Goal: Task Accomplishment & Management: Use online tool/utility

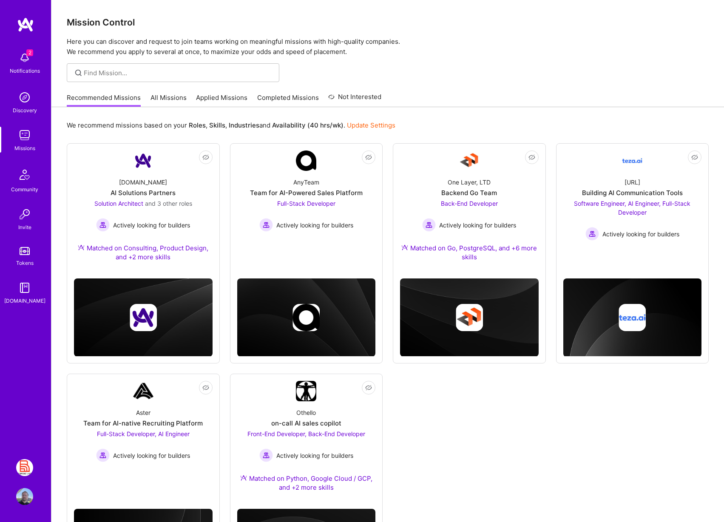
click at [26, 468] on img at bounding box center [24, 467] width 17 height 17
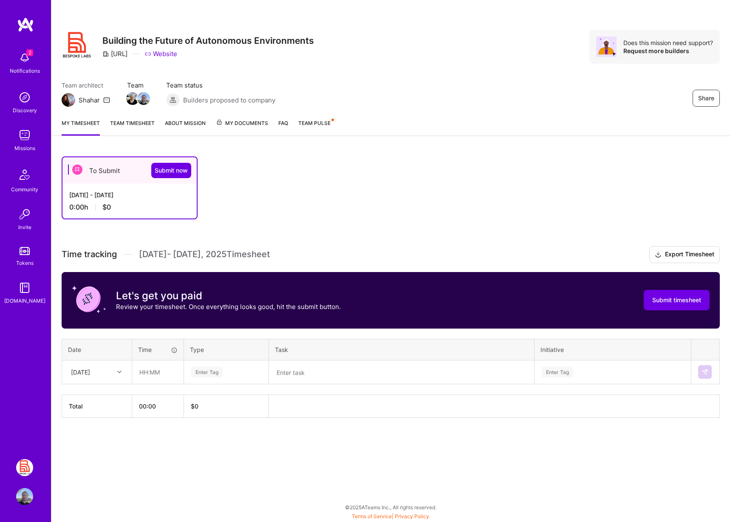
click at [508, 81] on div "Team architect Shahar Team Team status Builders proposed to company Share" at bounding box center [391, 94] width 658 height 26
click at [318, 122] on span "Team Pulse" at bounding box center [314, 123] width 32 height 6
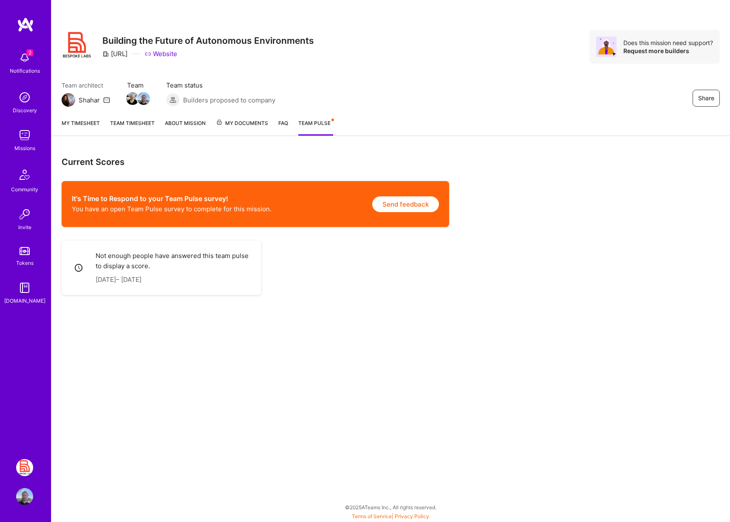
click at [289, 124] on div "My timesheet Team timesheet About Mission My Documents FAQ Team Pulse" at bounding box center [390, 124] width 679 height 24
click at [286, 124] on link "FAQ" at bounding box center [283, 127] width 10 height 17
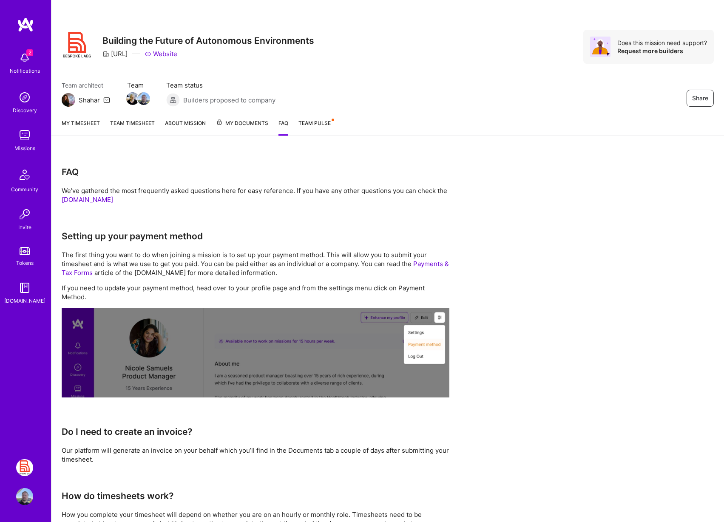
click at [249, 128] on span "My Documents" at bounding box center [242, 123] width 52 height 9
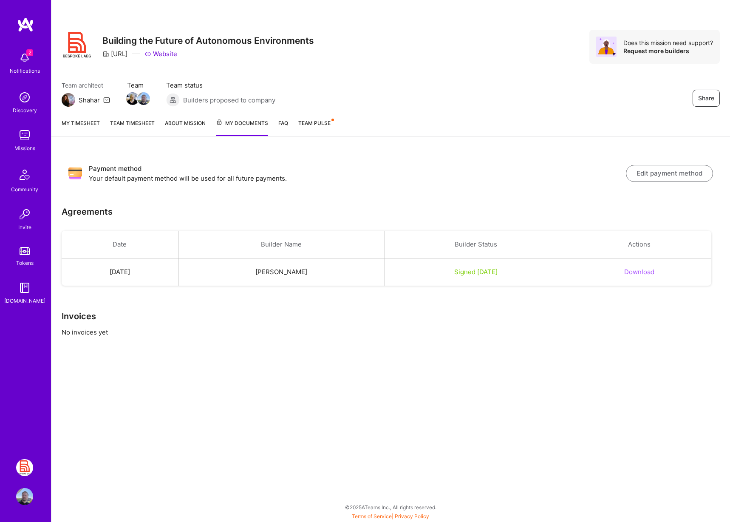
click at [649, 176] on button "Edit payment method" at bounding box center [669, 173] width 87 height 17
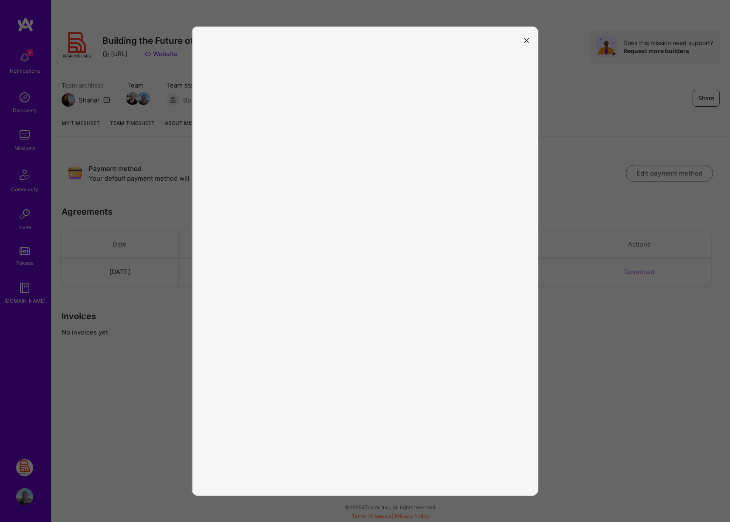
click at [528, 37] on button "modal" at bounding box center [527, 40] width 10 height 14
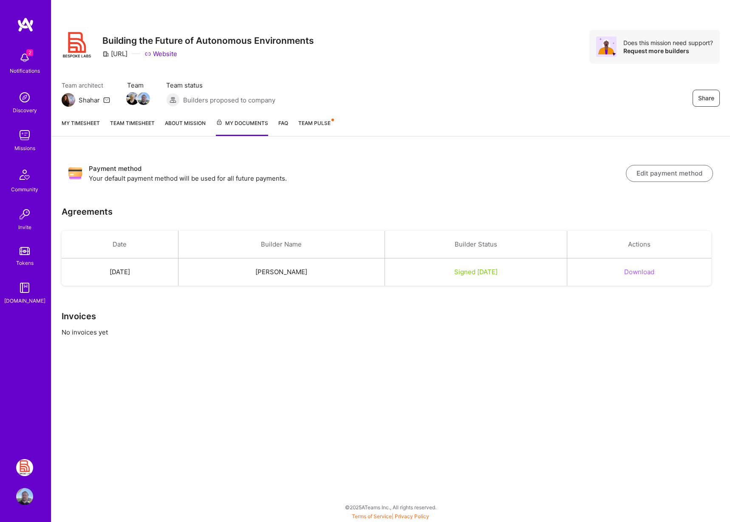
click at [179, 126] on link "About Mission" at bounding box center [185, 127] width 41 height 17
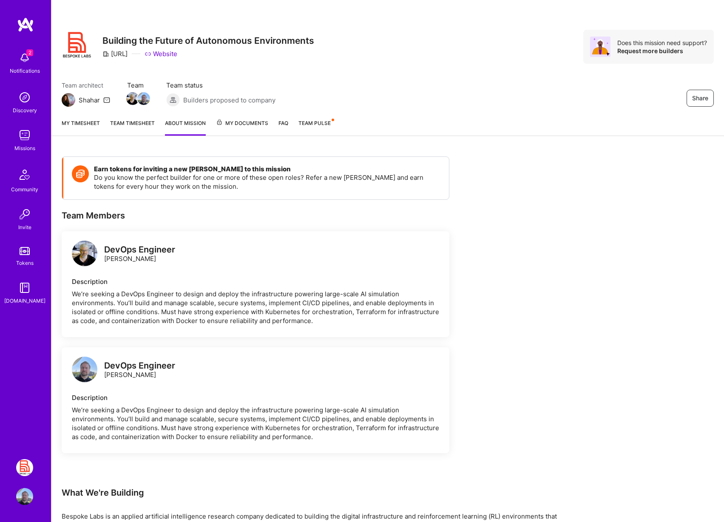
click at [79, 123] on link "My timesheet" at bounding box center [81, 127] width 38 height 17
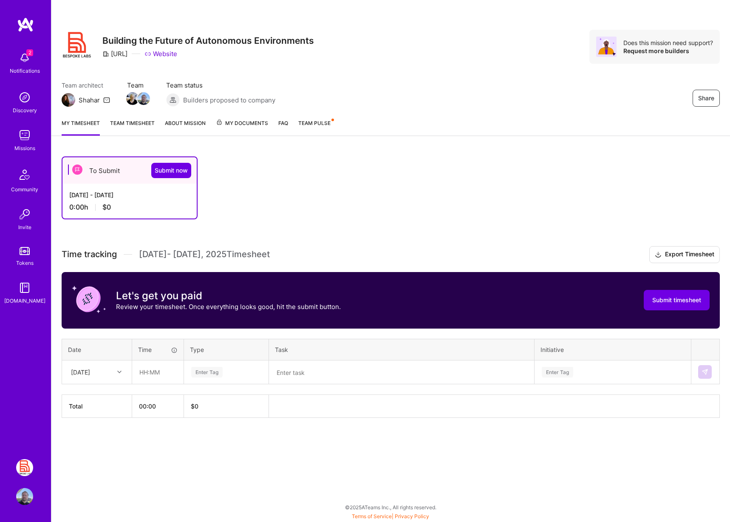
click at [117, 370] on div at bounding box center [120, 371] width 13 height 11
click at [90, 504] on div "Tue, Oct 14" at bounding box center [96, 505] width 69 height 16
click at [157, 376] on input "text" at bounding box center [158, 372] width 51 height 23
type input "04:00"
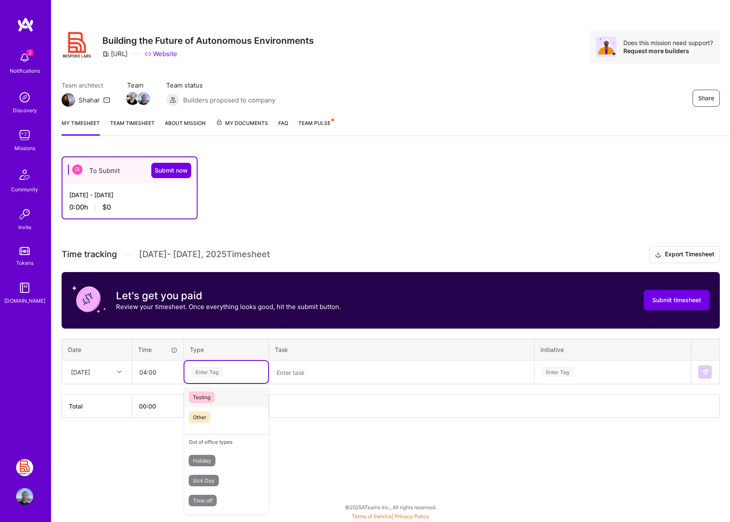
scroll to position [0, 0]
click at [203, 459] on span "Engineering" at bounding box center [207, 459] width 37 height 11
click at [289, 372] on textarea at bounding box center [402, 372] width 264 height 22
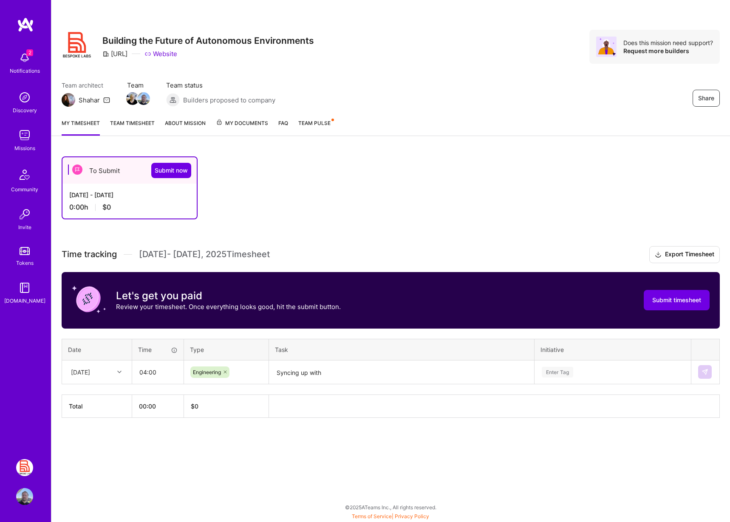
click at [357, 373] on textarea "Syncing up with" at bounding box center [402, 372] width 264 height 23
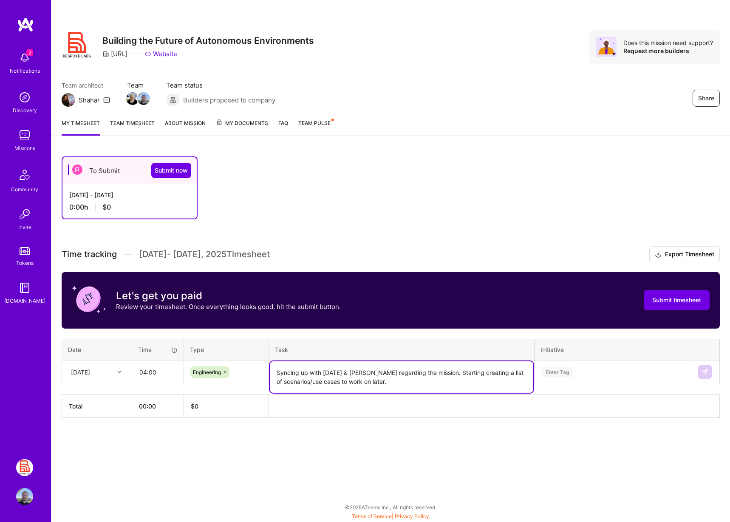
type textarea "Syncing up with Kartik & Tom regarding the mission. Starting creating a list of…"
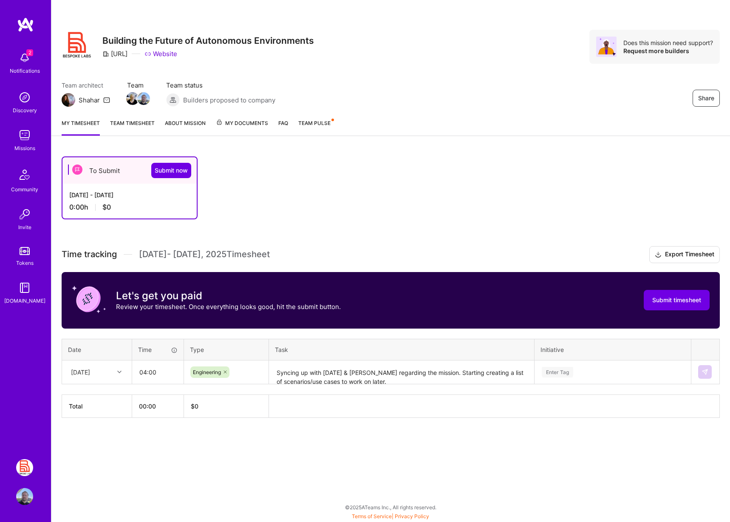
drag, startPoint x: 594, startPoint y: 456, endPoint x: 572, endPoint y: 405, distance: 55.4
click at [593, 456] on div "To Submit Submit now Oct 1 - Oct 15, 2025 0:00 h $0 Time tracking Oct 1 - Oct 1…" at bounding box center [390, 302] width 679 height 313
click at [559, 369] on div "Enter Tag" at bounding box center [613, 372] width 156 height 22
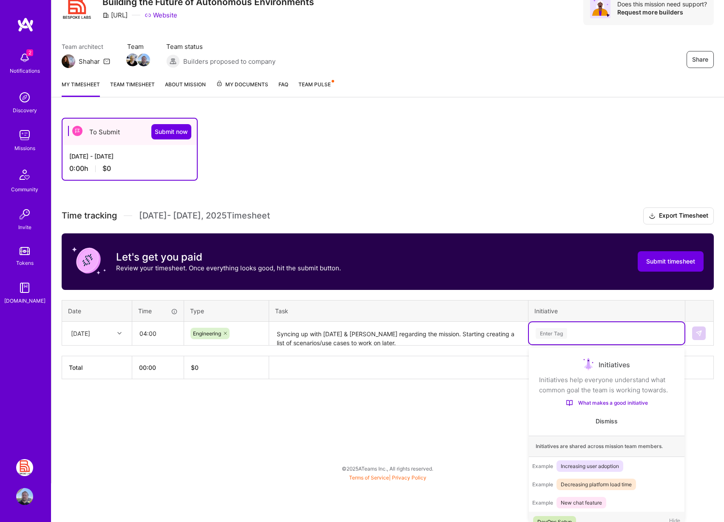
scroll to position [20, 0]
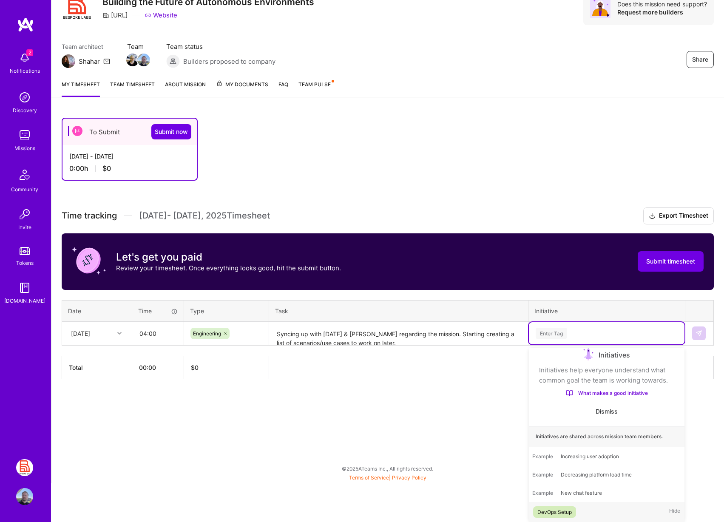
click at [207, 426] on div "Share Building the Future of Autonomous Environments BespokeLabs.AI Website Doe…" at bounding box center [387, 222] width 673 height 522
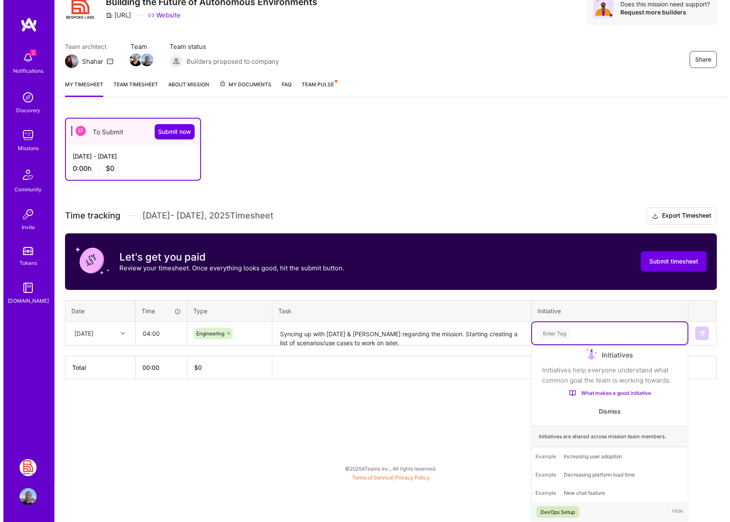
scroll to position [0, 0]
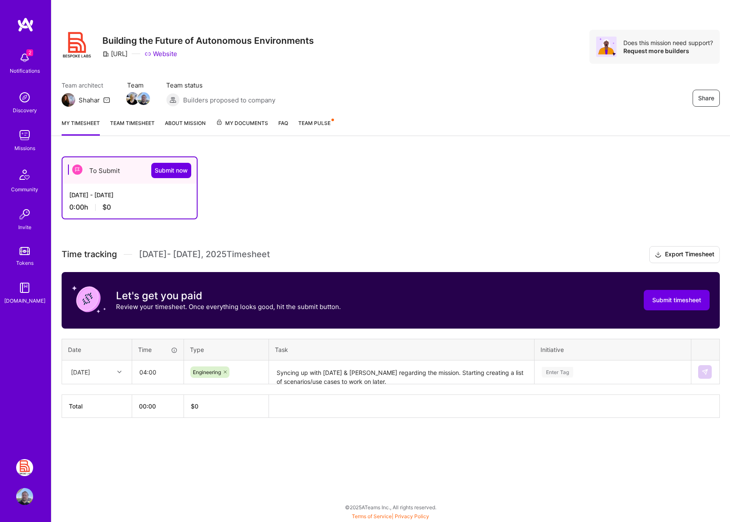
click at [241, 371] on div "Engineering" at bounding box center [226, 371] width 72 height 11
click at [203, 420] on span "Design" at bounding box center [201, 419] width 25 height 11
click at [214, 373] on icon at bounding box center [213, 371] width 5 height 5
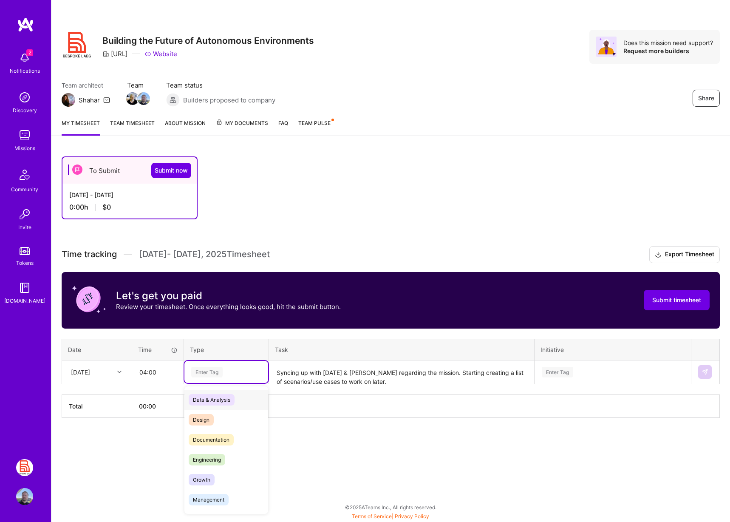
click at [229, 372] on div "Enter Tag" at bounding box center [226, 372] width 72 height 11
click at [215, 465] on span "Engineering" at bounding box center [207, 459] width 37 height 11
click at [334, 407] on th at bounding box center [494, 405] width 451 height 23
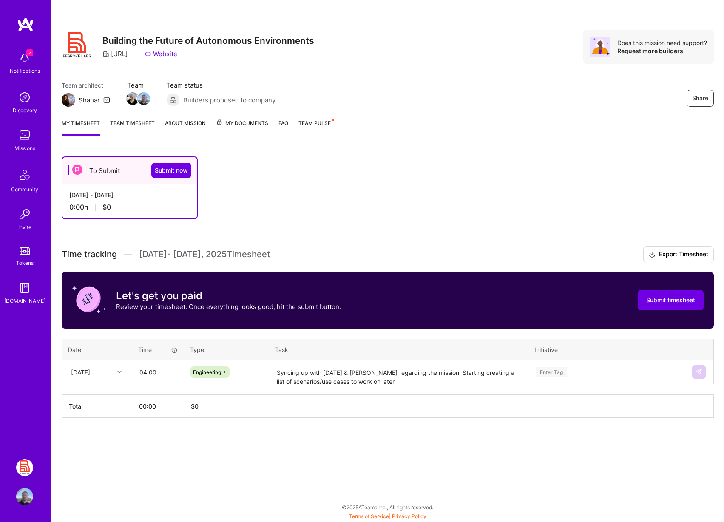
click at [586, 374] on div "Enter Tag" at bounding box center [607, 372] width 156 height 22
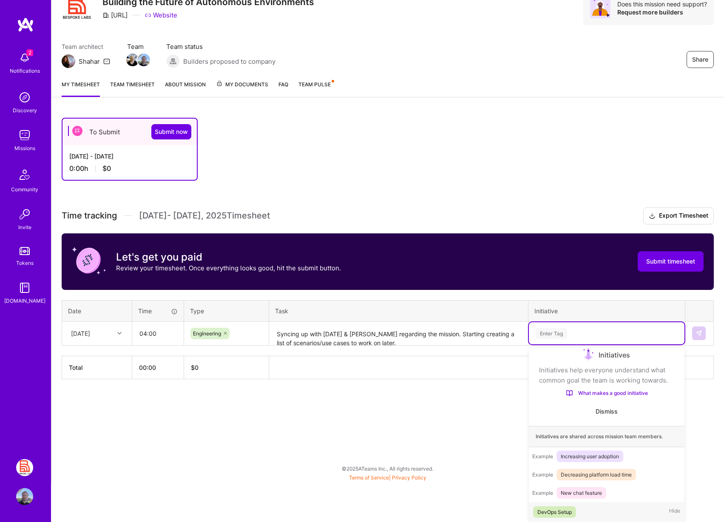
scroll to position [18, 0]
click at [551, 515] on div "DevOps Setup" at bounding box center [554, 512] width 34 height 9
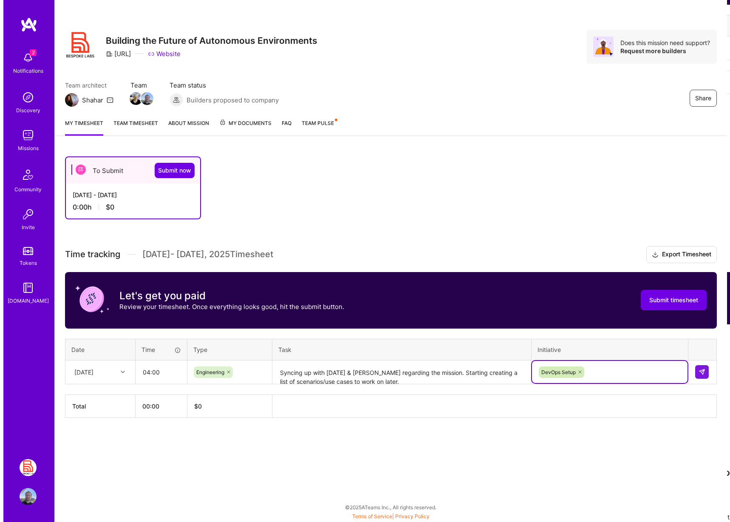
scroll to position [0, 0]
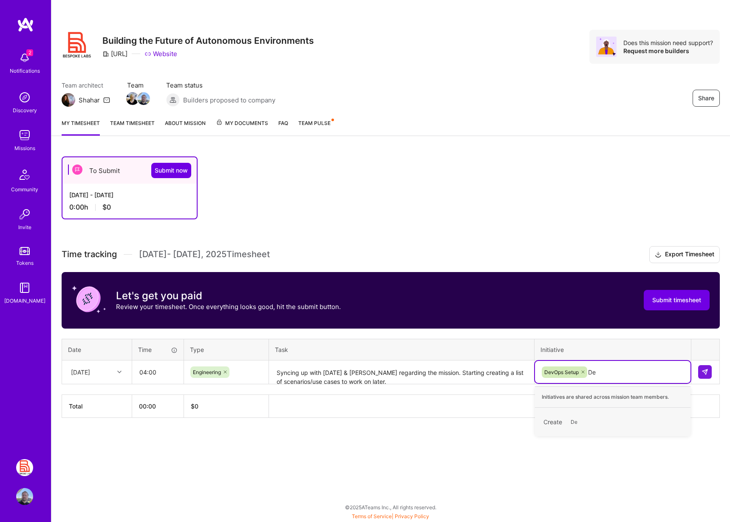
type input "D"
type input "Requirements Gathering"
click at [598, 423] on span "Requirements Gathering" at bounding box center [600, 421] width 66 height 11
type input "DevOps Setup"
click at [559, 419] on div "DevOps Setup" at bounding box center [561, 418] width 34 height 9
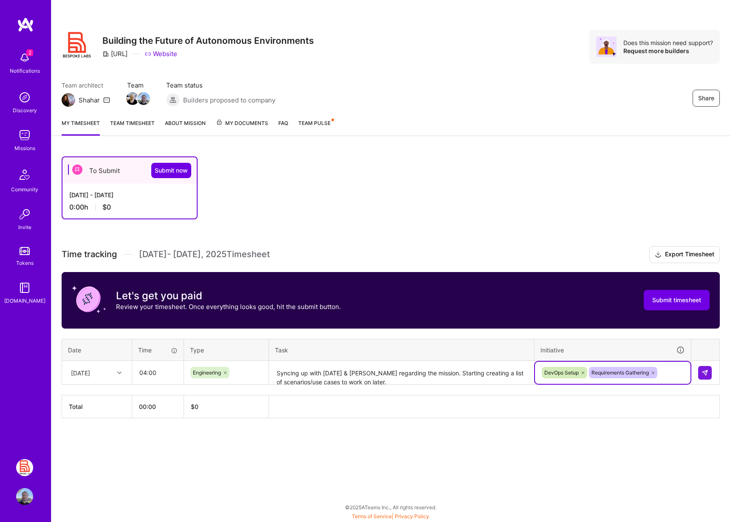
click at [242, 374] on div "Engineering" at bounding box center [226, 372] width 72 height 11
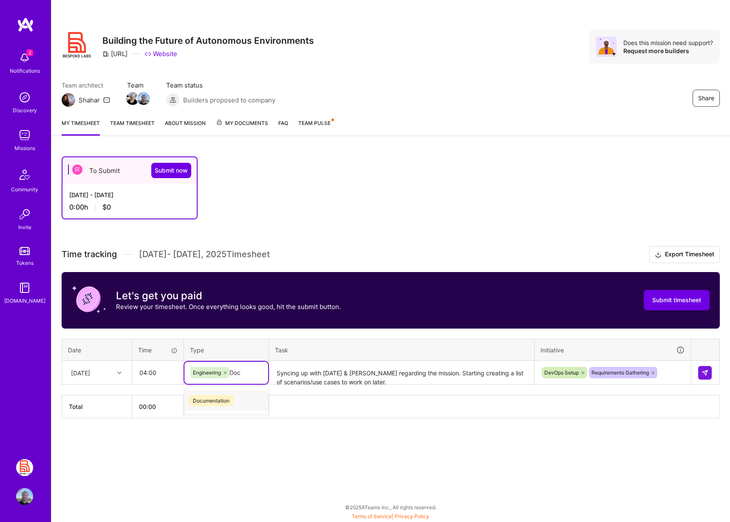
type input "Docu"
click at [214, 402] on span "Documentation" at bounding box center [211, 400] width 45 height 11
click at [232, 371] on icon at bounding box center [233, 372] width 5 height 5
click at [234, 374] on div "Enter Tag" at bounding box center [226, 372] width 72 height 11
type input "Eng"
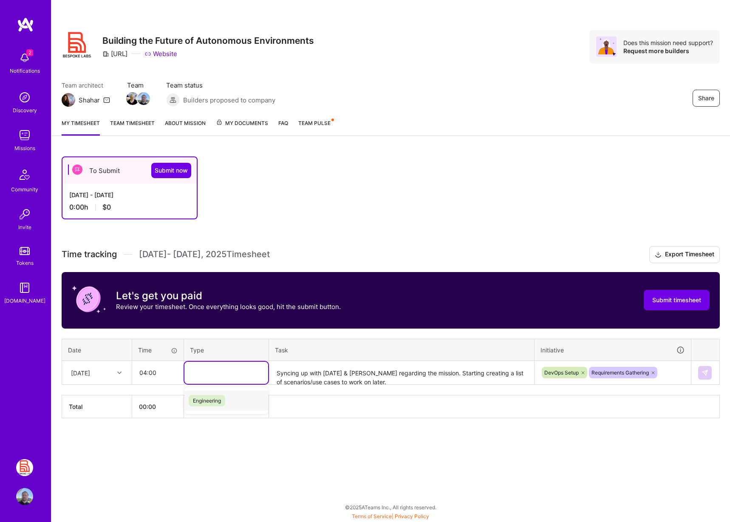
drag, startPoint x: 221, startPoint y: 374, endPoint x: 162, endPoint y: 370, distance: 58.8
click at [164, 370] on tr "Tue, Oct 14 04:00 option Documentation, deselected. option Engineering focused,…" at bounding box center [391, 373] width 658 height 24
click at [210, 380] on div "Enter Tag" at bounding box center [226, 373] width 84 height 22
click at [207, 511] on span "Meetings" at bounding box center [204, 510] width 31 height 11
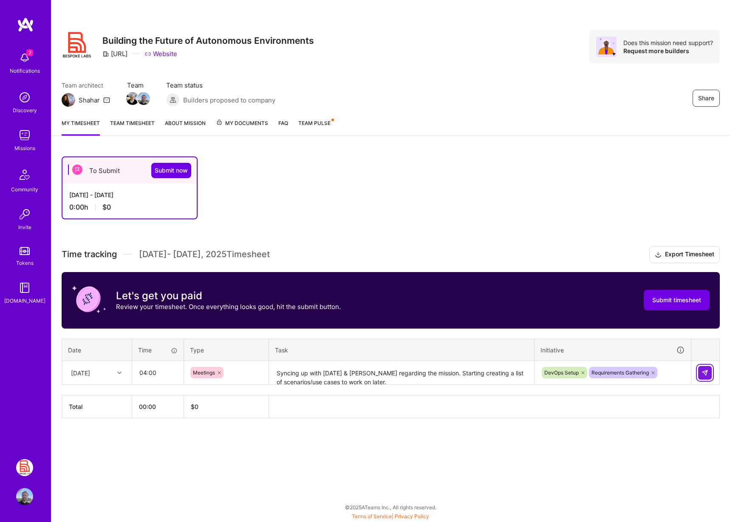
click at [706, 371] on img at bounding box center [705, 372] width 7 height 7
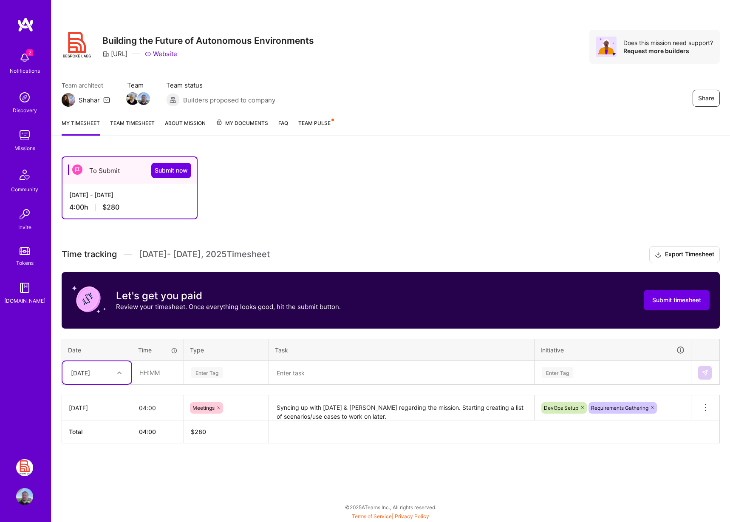
click at [242, 121] on span "My Documents" at bounding box center [242, 123] width 52 height 9
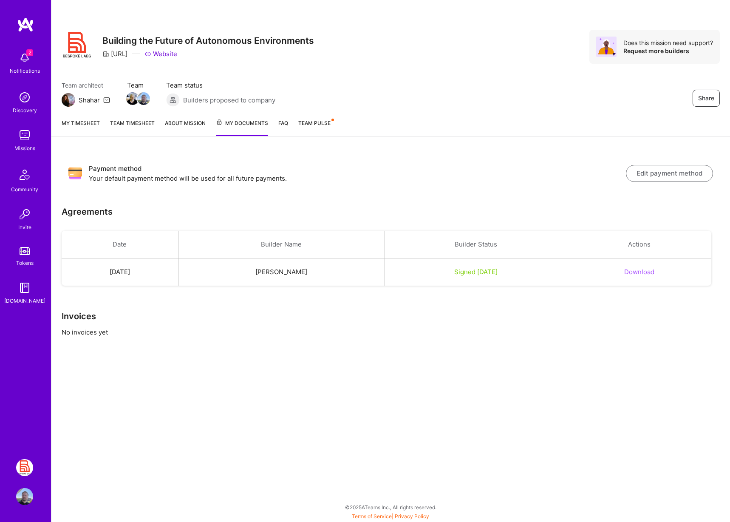
click at [645, 271] on button "Download" at bounding box center [639, 271] width 30 height 9
